Goal: Information Seeking & Learning: Understand process/instructions

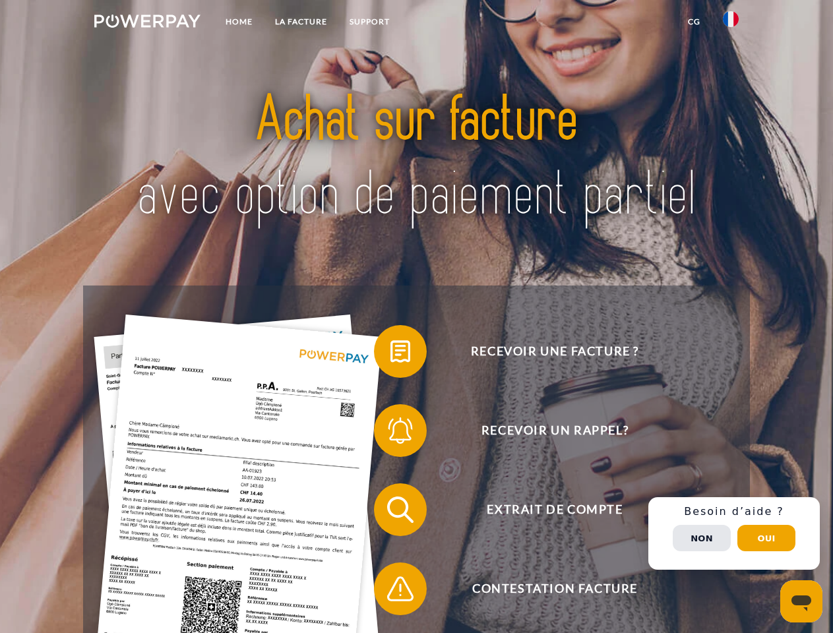
click at [147, 23] on img at bounding box center [147, 21] width 106 height 13
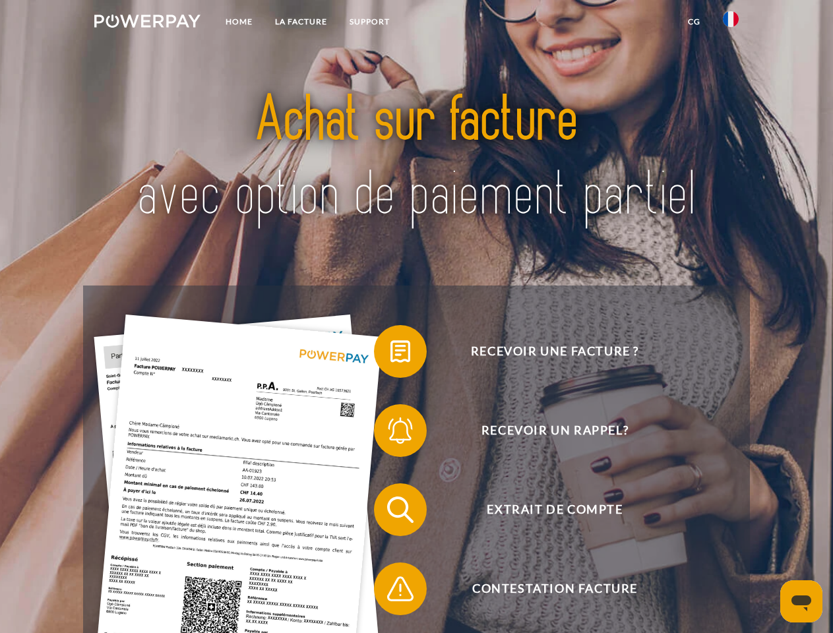
click at [731, 23] on img at bounding box center [731, 19] width 16 height 16
click at [694, 22] on link "CG" at bounding box center [694, 22] width 35 height 24
click at [390, 354] on span at bounding box center [381, 352] width 66 height 66
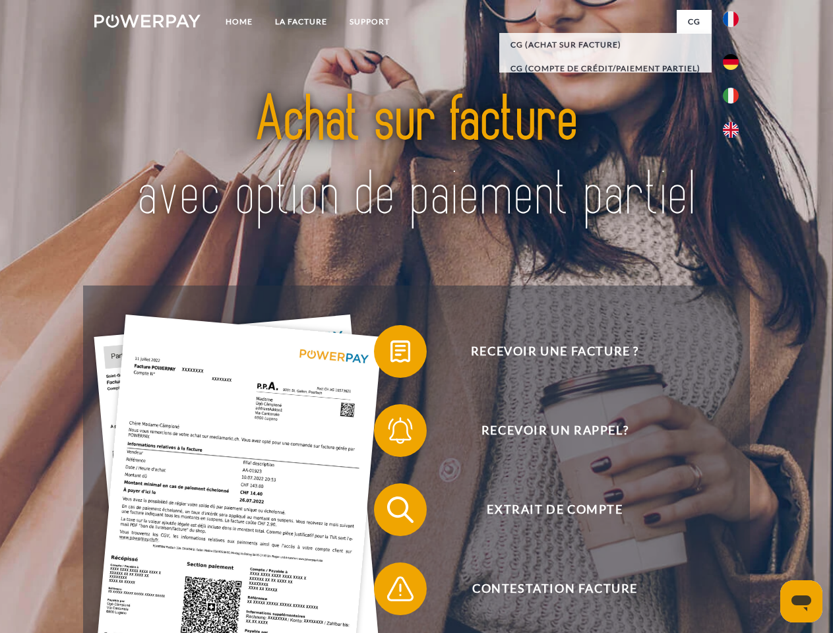
click at [390, 433] on span at bounding box center [381, 431] width 66 height 66
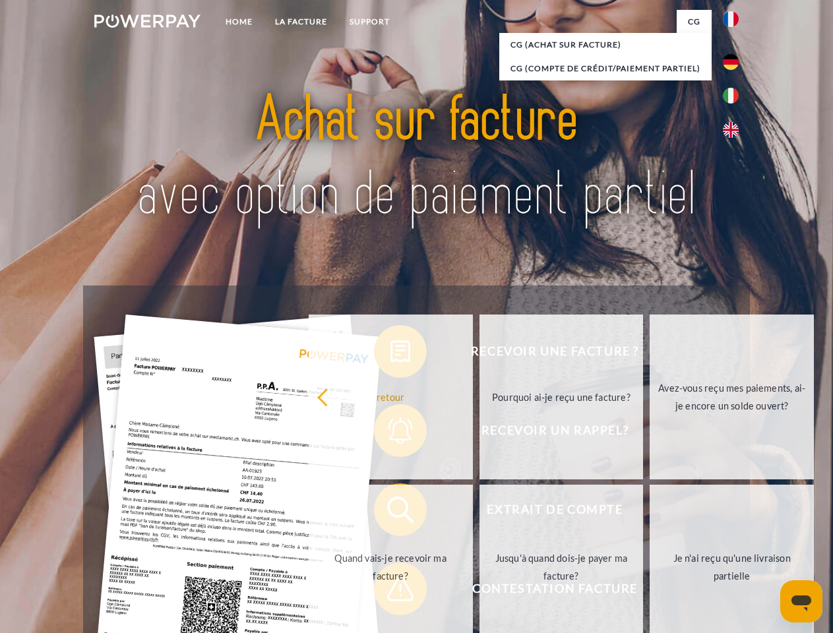
click at [479, 512] on link "Jusqu'à quand dois-je payer ma facture?" at bounding box center [561, 567] width 164 height 165
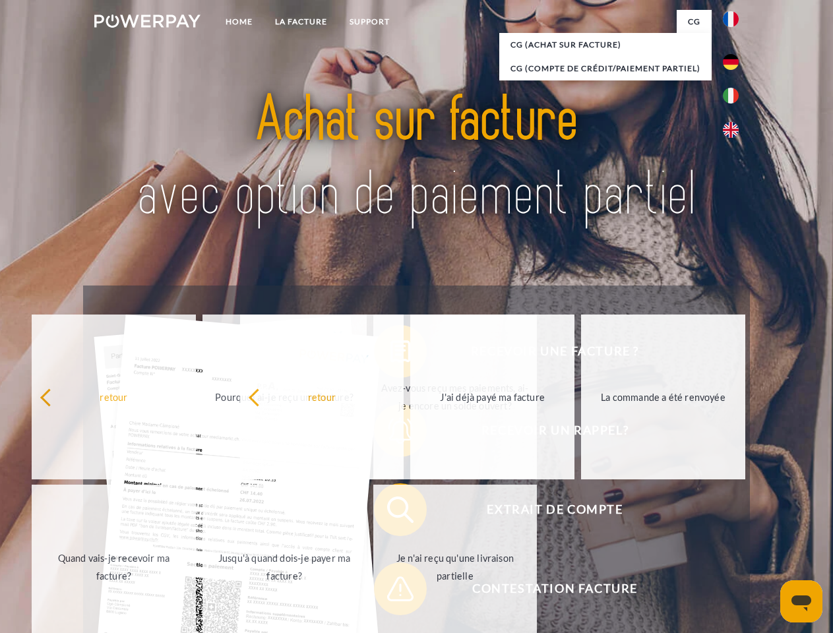
click at [390, 592] on span at bounding box center [381, 589] width 66 height 66
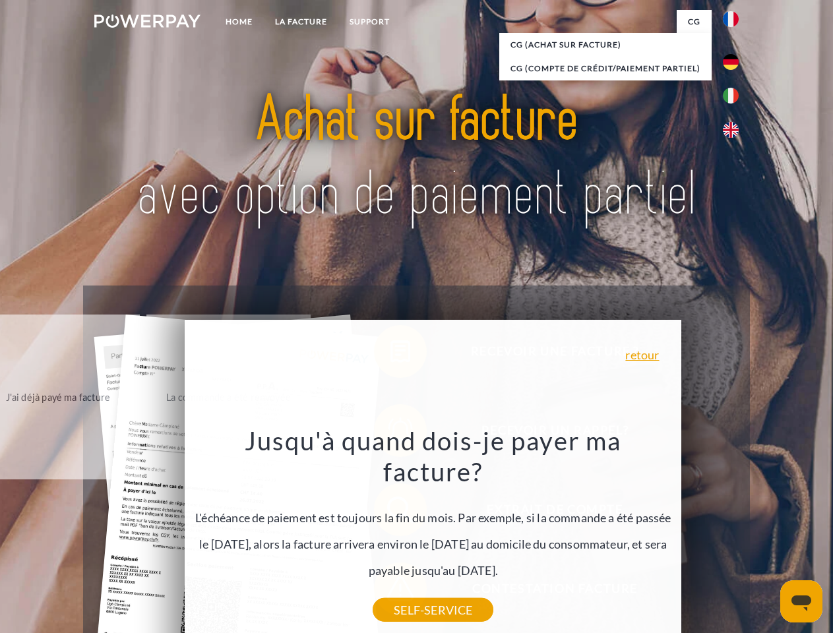
click at [734, 534] on div "Recevoir une facture ? Recevoir un rappel? Extrait de compte retour" at bounding box center [416, 550] width 666 height 528
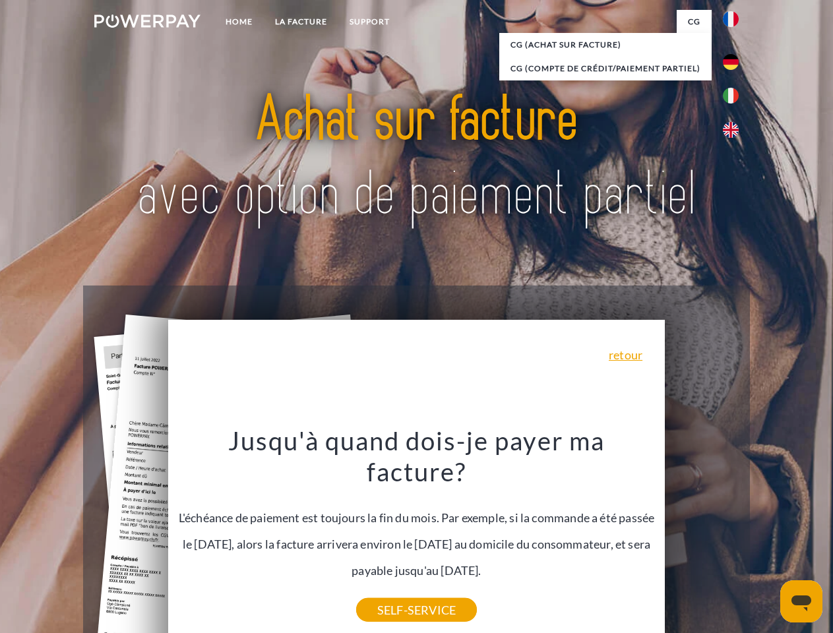
click at [702, 536] on span "Extrait de compte" at bounding box center [554, 509] width 323 height 53
click at [766, 538] on header "Home LA FACTURE Support" at bounding box center [416, 455] width 833 height 911
